Goal: Transaction & Acquisition: Purchase product/service

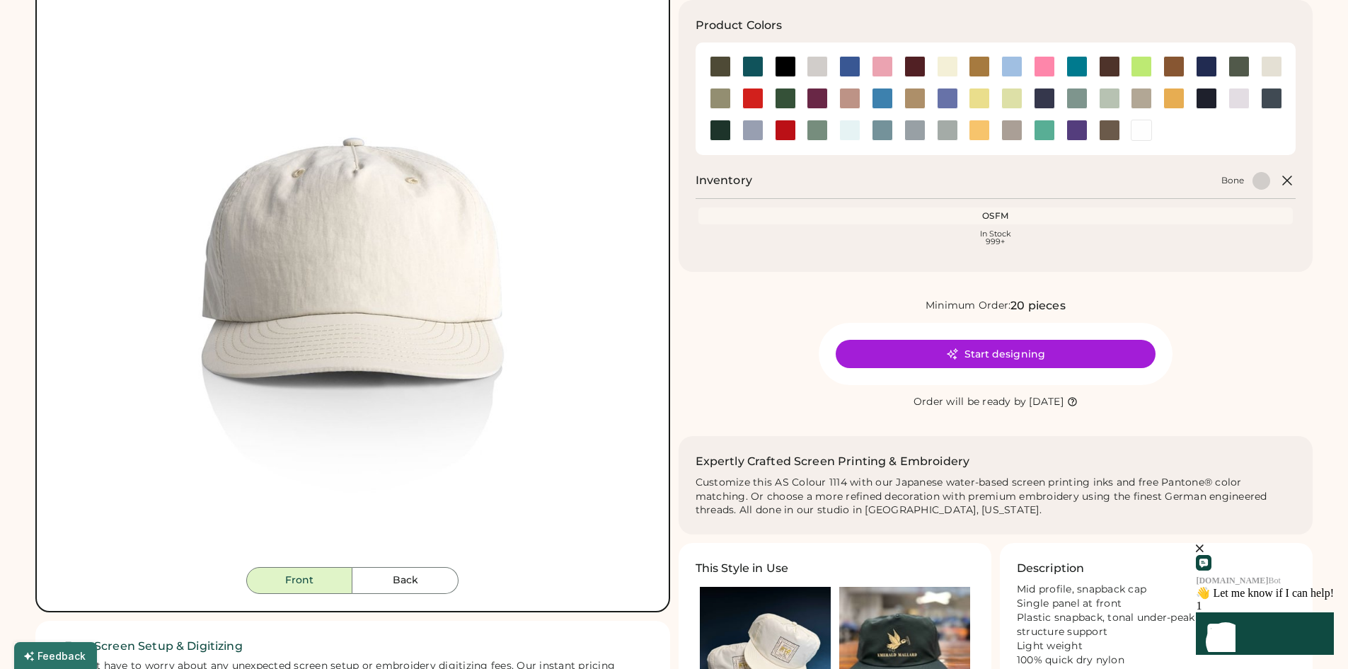
scroll to position [50, 0]
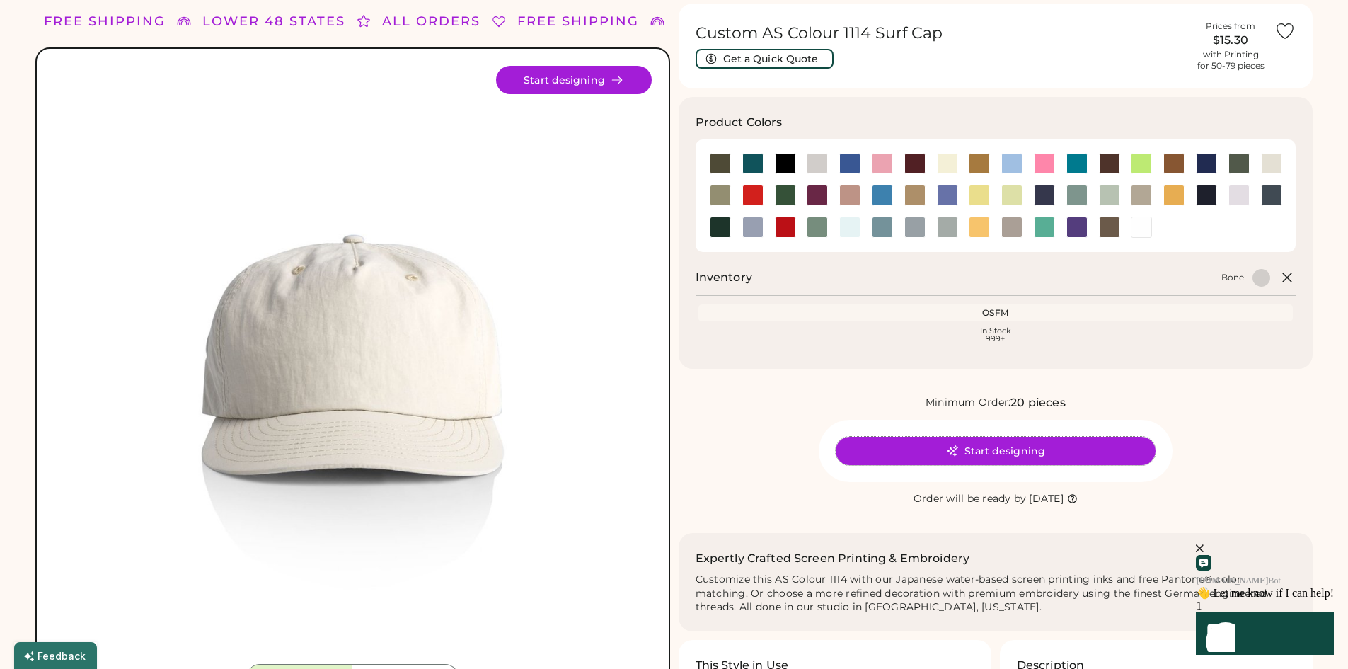
click at [1019, 448] on button "Start designing" at bounding box center [996, 451] width 320 height 28
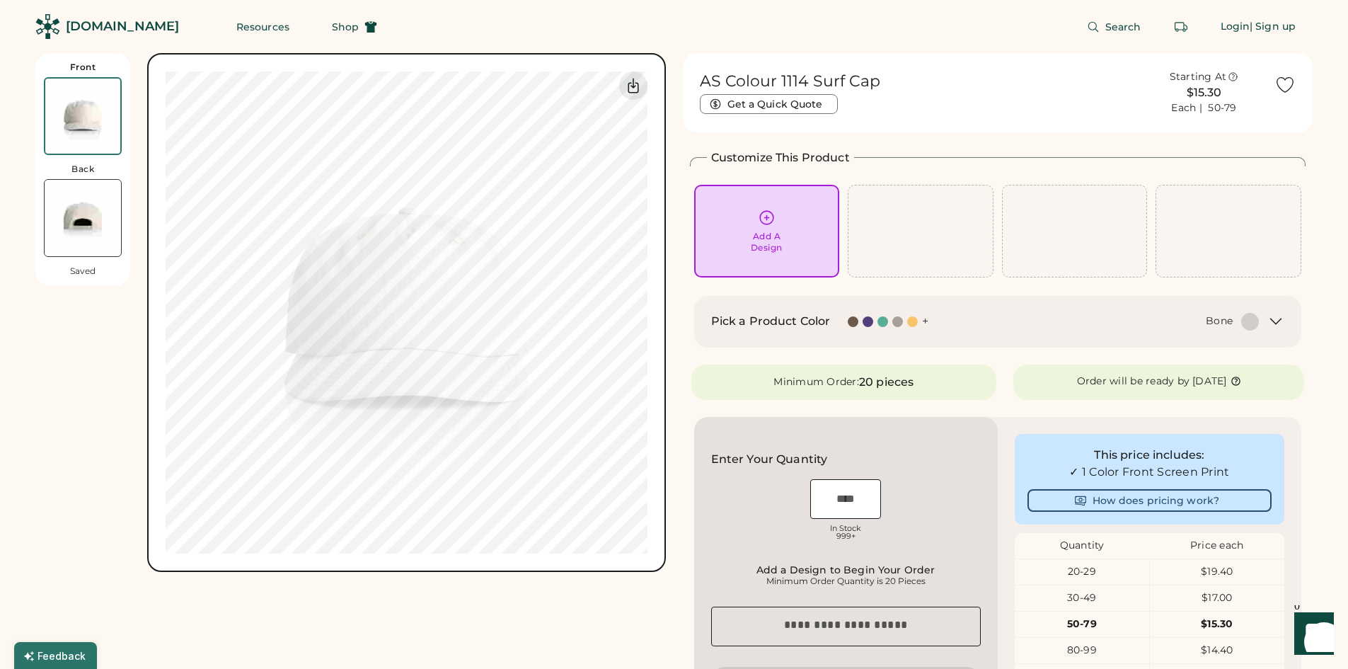
click at [1288, 325] on div "Pick a Product Color + Bone" at bounding box center [998, 322] width 608 height 52
click at [1270, 323] on icon at bounding box center [1275, 321] width 17 height 17
